Goal: Check status: Check status

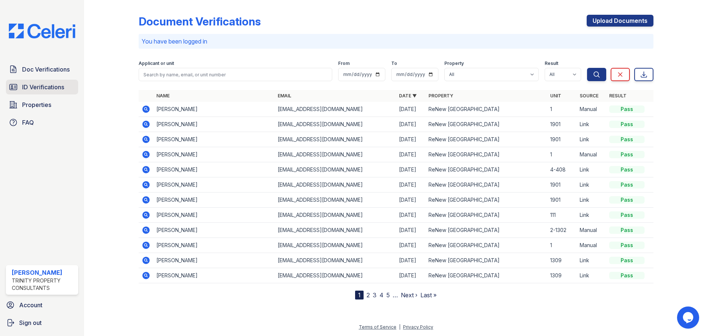
click at [35, 86] on span "ID Verifications" at bounding box center [43, 87] width 42 height 9
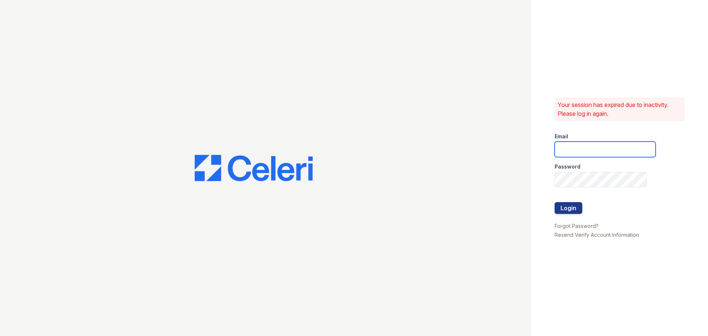
type input "jratley@trinity-pm.com"
click at [580, 198] on div at bounding box center [604, 194] width 101 height 15
click at [574, 207] on button "Login" at bounding box center [568, 208] width 28 height 12
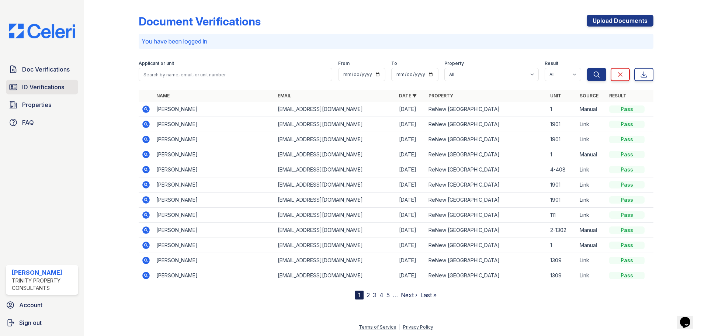
click at [35, 88] on span "ID Verifications" at bounding box center [43, 87] width 42 height 9
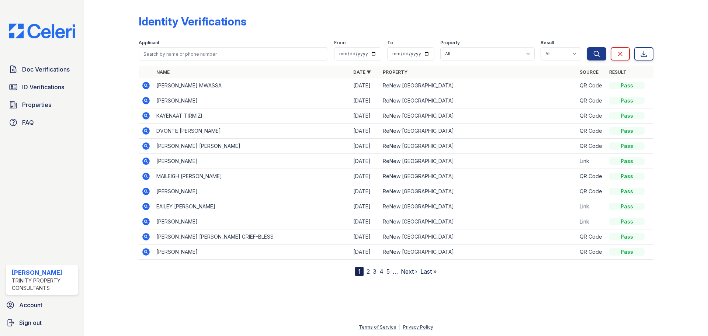
click at [143, 86] on icon at bounding box center [145, 85] width 7 height 7
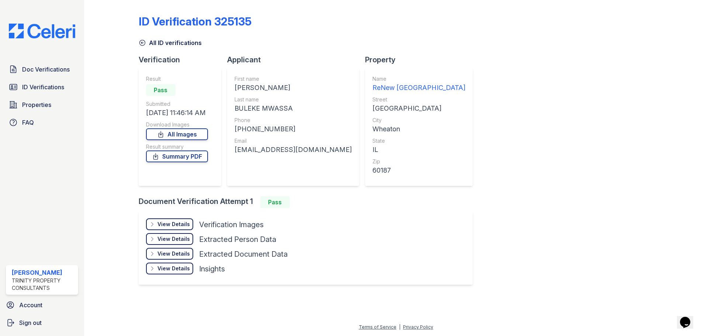
drag, startPoint x: 235, startPoint y: 107, endPoint x: 292, endPoint y: 107, distance: 56.0
click at [292, 107] on div "BULEKE MWASSA" at bounding box center [292, 108] width 117 height 10
copy div "BULEKE MWASSA"
drag, startPoint x: 240, startPoint y: 127, endPoint x: 286, endPoint y: 127, distance: 46.8
click at [286, 127] on div "+16305203304" at bounding box center [292, 129] width 117 height 10
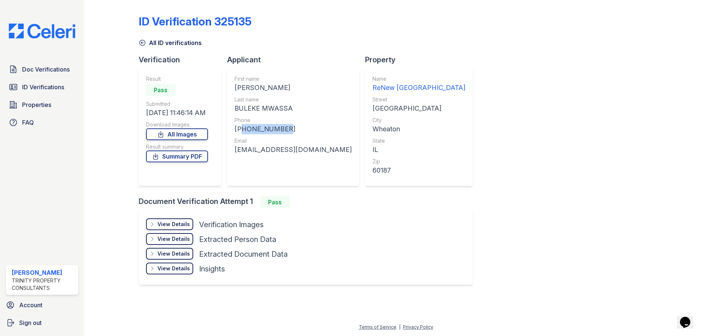
copy div "16305203304"
drag, startPoint x: 235, startPoint y: 148, endPoint x: 297, endPoint y: 149, distance: 61.2
click at [297, 149] on div "First name JOHN B Last name BULEKE MWASSA Phone +16305203304 Email Jbuleke@gmai…" at bounding box center [293, 127] width 132 height 118
copy div "Jbuleke@gmail.com"
click at [181, 227] on div "View Details" at bounding box center [173, 223] width 32 height 7
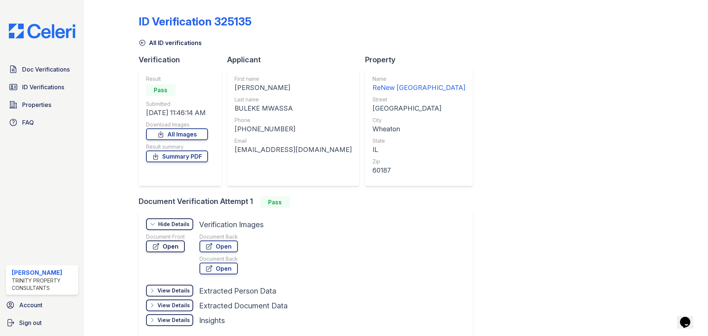
click at [174, 245] on link "Open" at bounding box center [165, 246] width 39 height 12
click at [60, 70] on span "Doc Verifications" at bounding box center [46, 69] width 48 height 9
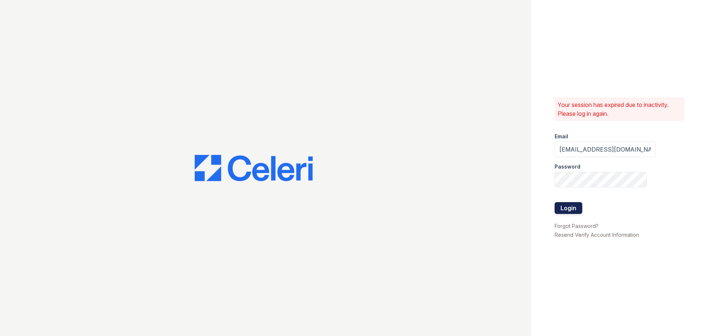
click at [580, 207] on button "Login" at bounding box center [568, 208] width 28 height 12
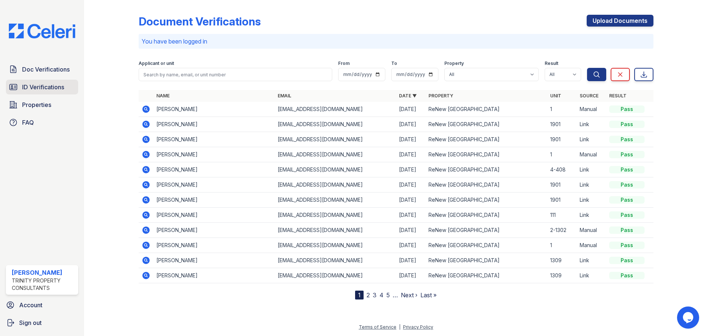
click at [37, 85] on span "ID Verifications" at bounding box center [43, 87] width 42 height 9
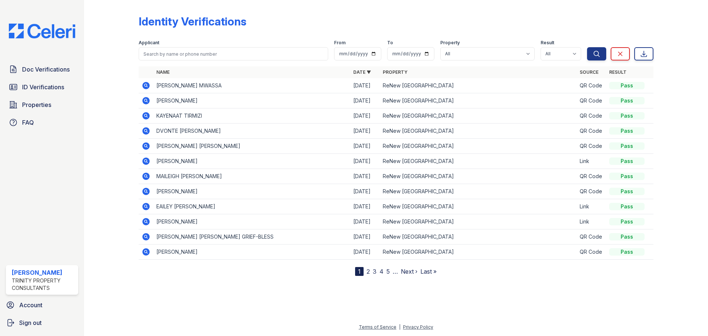
drag, startPoint x: 157, startPoint y: 80, endPoint x: 158, endPoint y: 72, distance: 7.7
click at [157, 78] on table "Name Date ▼ Property Source Result JOHN B BULEKE MWASSA 09/24/25 ReNew Wheaton …" at bounding box center [396, 162] width 514 height 193
click at [157, 54] on input "search" at bounding box center [233, 53] width 189 height 13
type input "w"
type input "wayne fields"
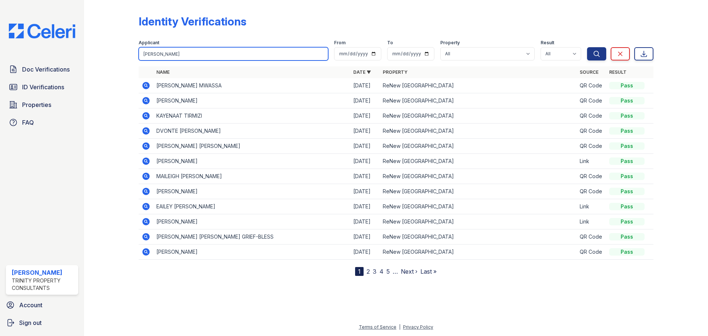
click at [587, 47] on button "Search" at bounding box center [596, 53] width 19 height 13
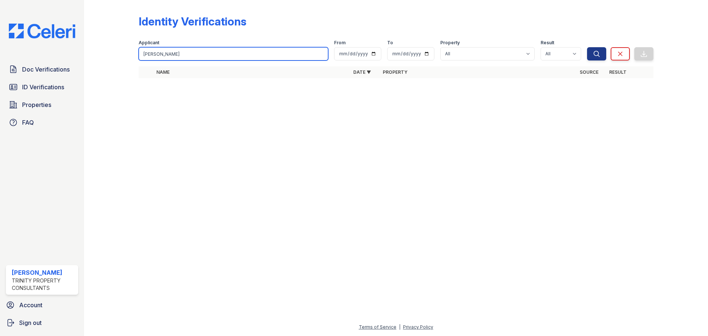
drag, startPoint x: 185, startPoint y: 55, endPoint x: 13, endPoint y: 61, distance: 171.5
click at [59, 61] on div "Doc Verifications ID Verifications Properties FAQ Jalia Ratley Trinity Property…" at bounding box center [354, 168] width 708 height 336
type input "fields"
click at [587, 47] on button "Search" at bounding box center [596, 53] width 19 height 13
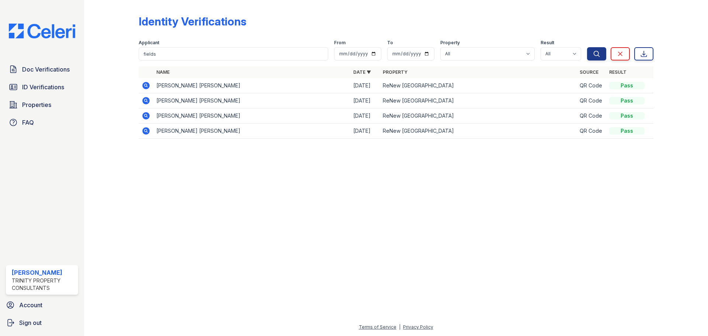
click at [147, 89] on icon at bounding box center [146, 85] width 9 height 9
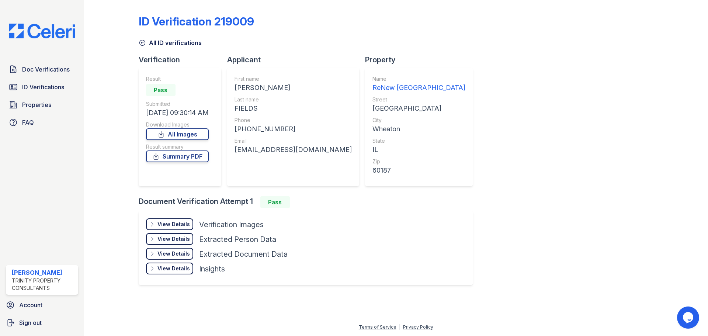
click at [140, 41] on icon at bounding box center [142, 43] width 6 height 6
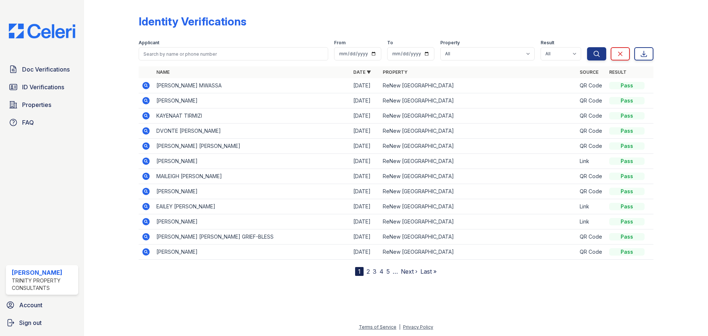
click at [184, 61] on form "Applicant From To Property All ReNew Wheaton Center Result All Pass Fail Cautio…" at bounding box center [396, 48] width 514 height 29
click at [182, 55] on input "search" at bounding box center [233, 53] width 189 height 13
type input "cody feids"
click at [587, 47] on button "Search" at bounding box center [596, 53] width 19 height 13
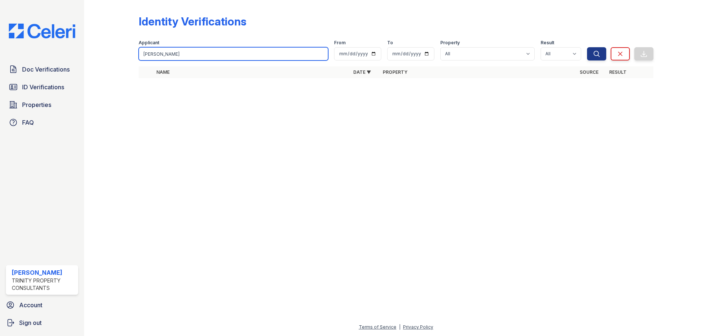
drag, startPoint x: 192, startPoint y: 58, endPoint x: 29, endPoint y: 57, distance: 162.5
click at [30, 61] on div "Doc Verifications ID Verifications Properties FAQ Jalia Ratley Trinity Property…" at bounding box center [354, 168] width 708 height 336
type input "fields"
click at [587, 47] on button "Search" at bounding box center [596, 53] width 19 height 13
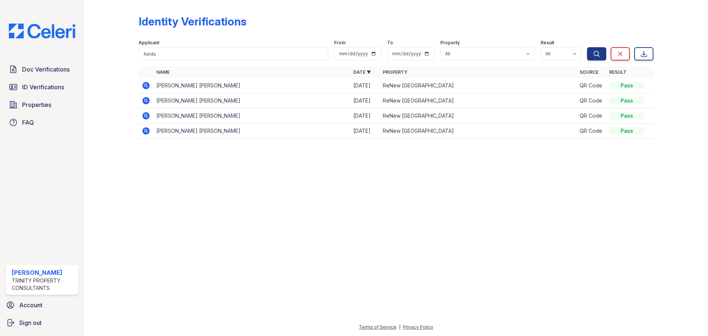
click at [143, 84] on icon at bounding box center [145, 85] width 7 height 7
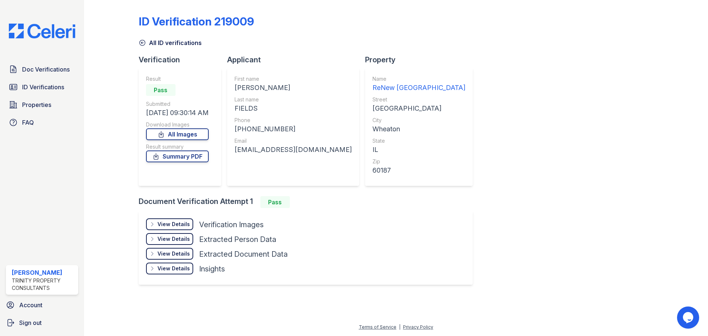
click at [181, 225] on div "View Details" at bounding box center [173, 223] width 32 height 7
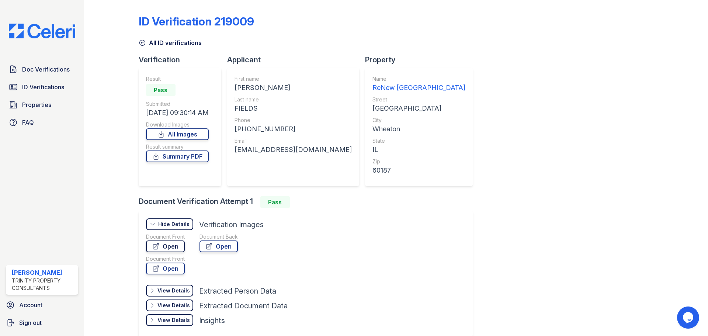
click at [176, 245] on link "Open" at bounding box center [165, 246] width 39 height 12
